Goal: Find contact information: Find contact information

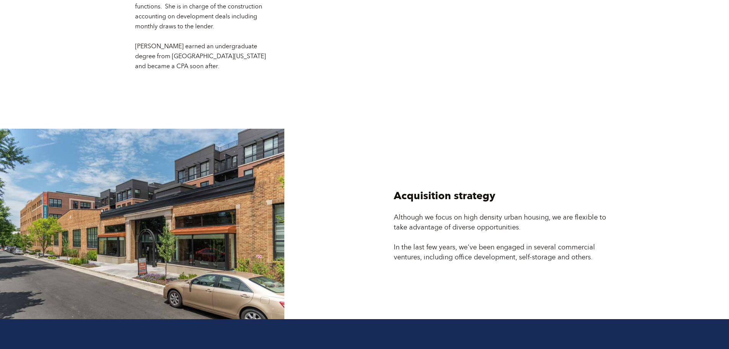
scroll to position [2057, 0]
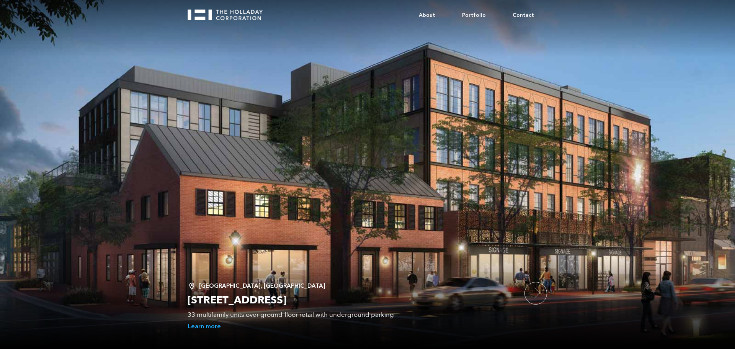
click at [436, 12] on link "About" at bounding box center [426, 15] width 43 height 23
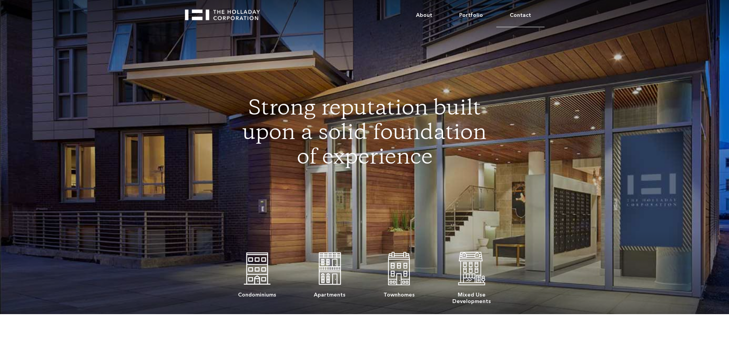
click at [518, 15] on link "Contact" at bounding box center [521, 15] width 48 height 23
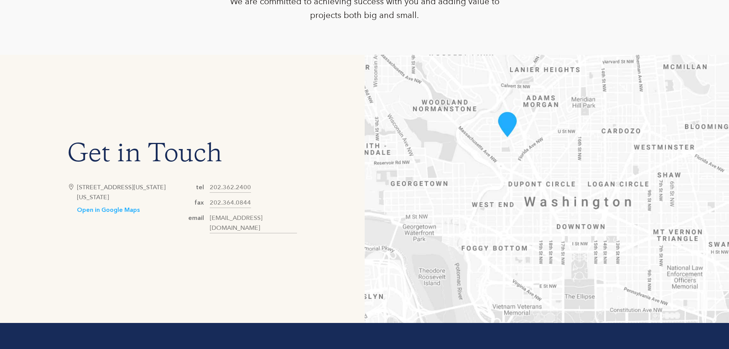
scroll to position [439, 0]
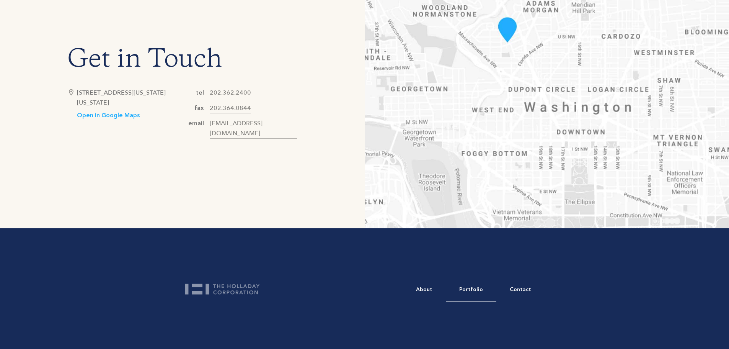
click at [475, 295] on link "Portfolio" at bounding box center [471, 289] width 51 height 23
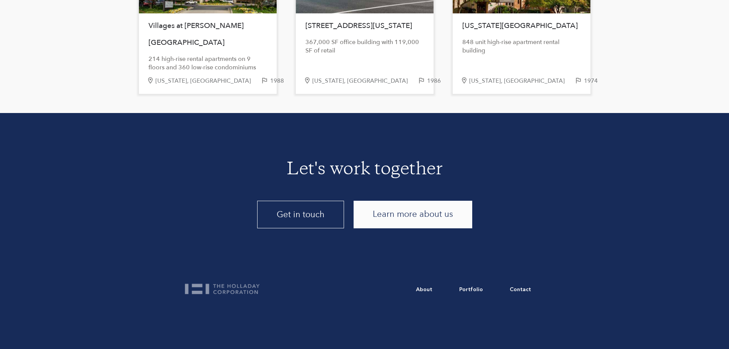
scroll to position [1472, 0]
